Goal: Information Seeking & Learning: Learn about a topic

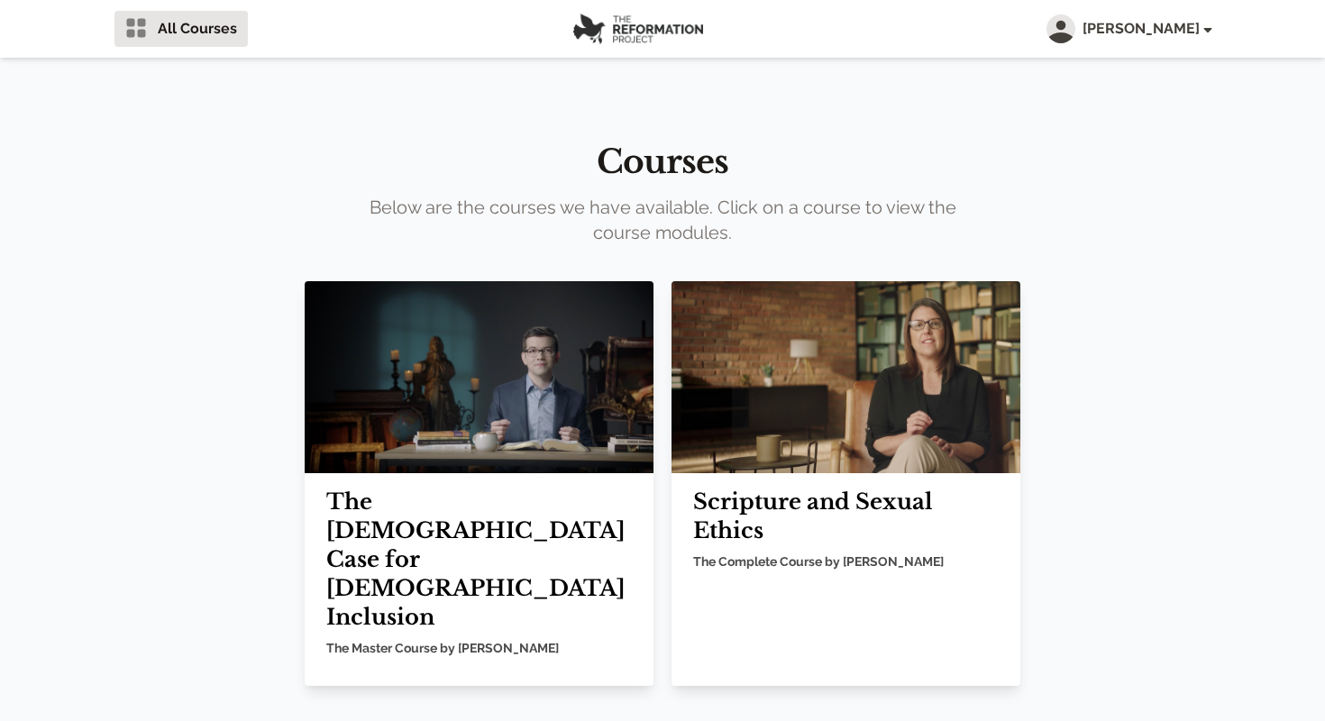
click at [885, 491] on h2 "Scripture and Sexual Ethics" at bounding box center [845, 516] width 305 height 58
click at [874, 404] on img at bounding box center [845, 377] width 349 height 192
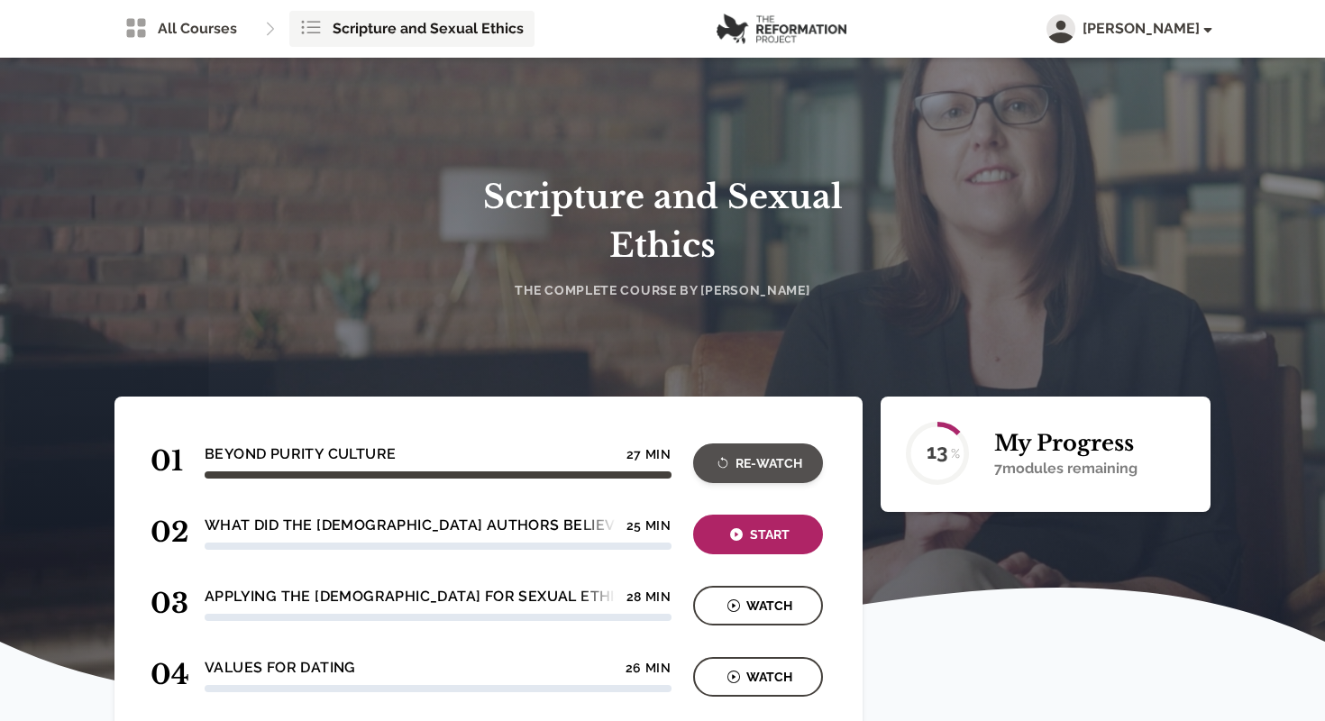
click at [756, 466] on div "Re-Watch" at bounding box center [757, 463] width 119 height 21
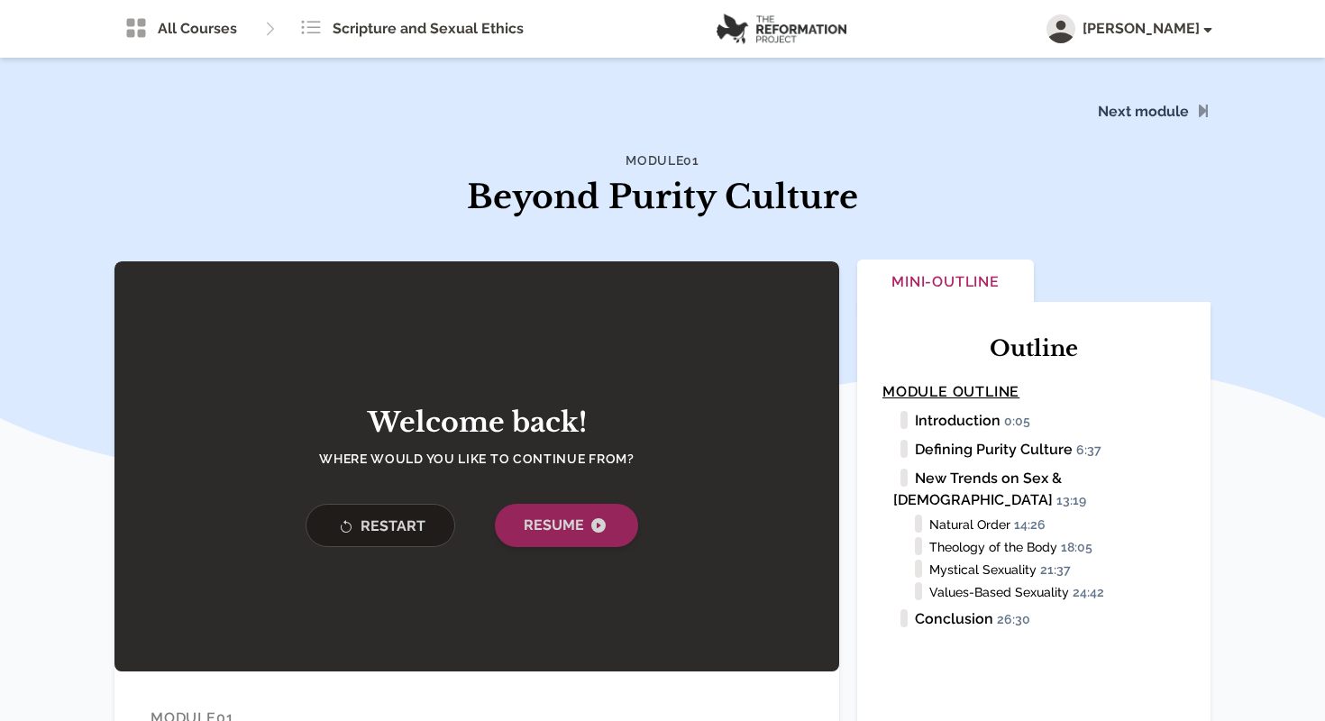
click at [591, 524] on icon "button" at bounding box center [598, 525] width 14 height 14
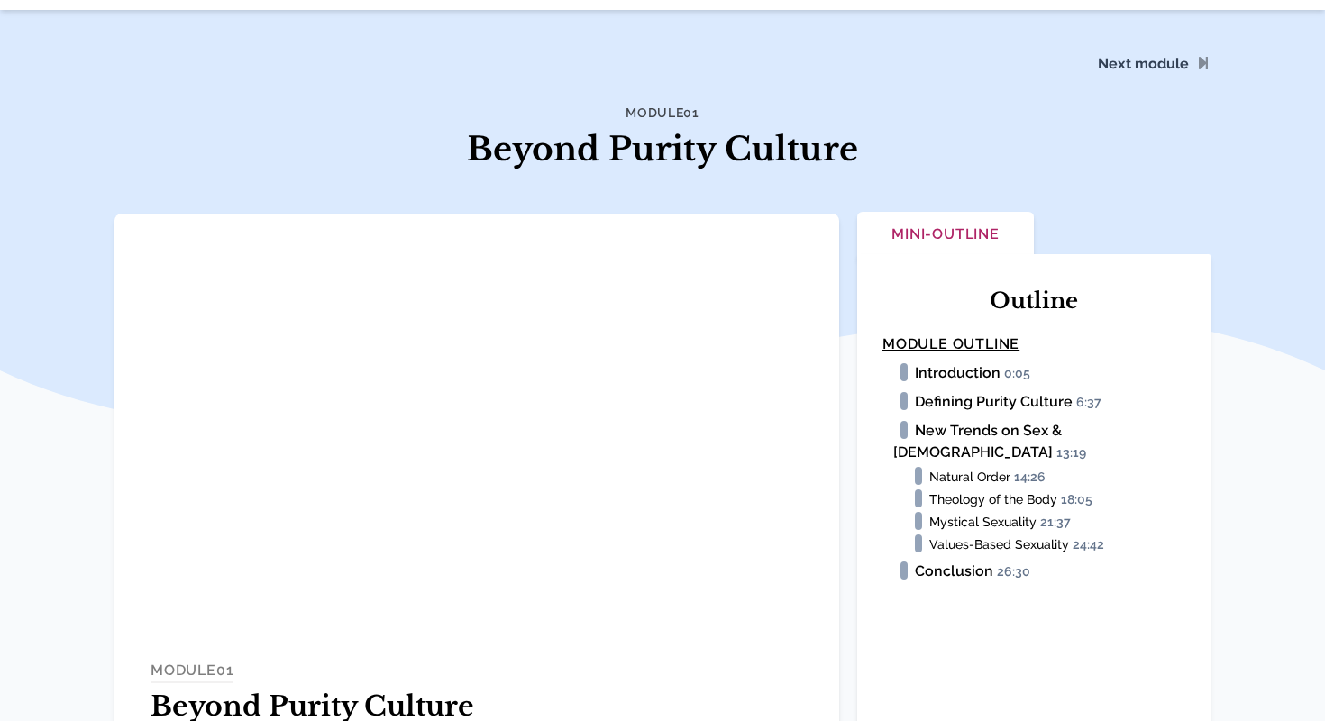
scroll to position [51, 0]
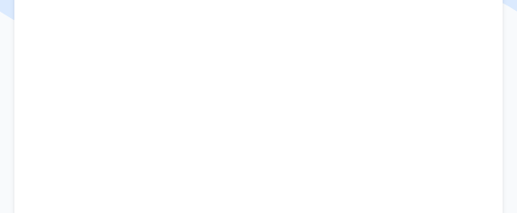
scroll to position [323, 0]
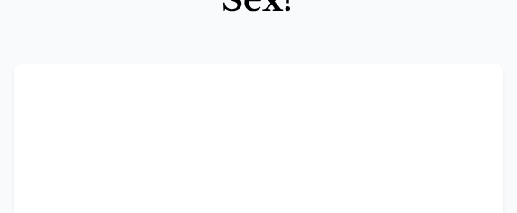
scroll to position [372, 0]
